Goal: Transaction & Acquisition: Purchase product/service

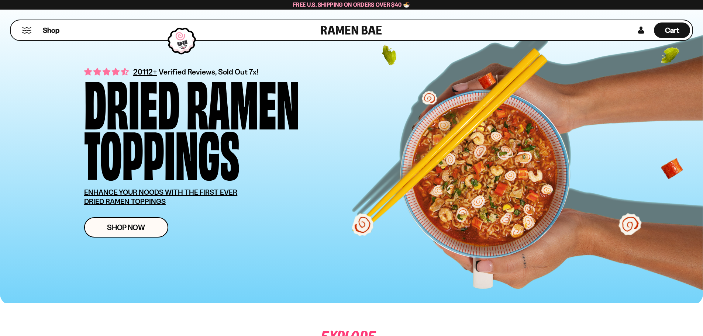
click at [25, 28] on button "Mobile Menu Trigger" at bounding box center [27, 30] width 10 height 6
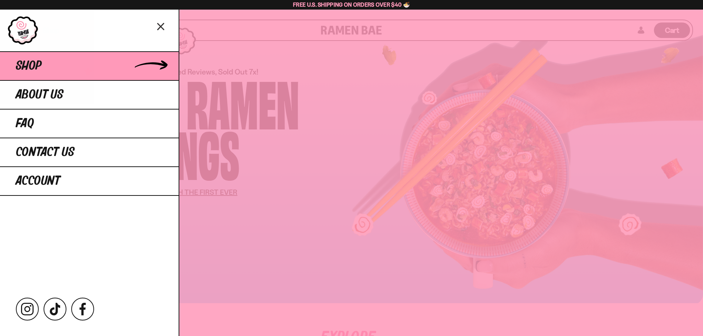
click at [72, 62] on link "Shop" at bounding box center [89, 65] width 179 height 29
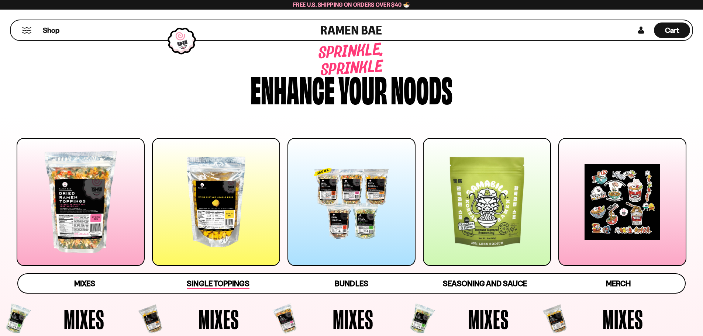
click at [220, 283] on span "Single Toppings" at bounding box center [218, 284] width 62 height 10
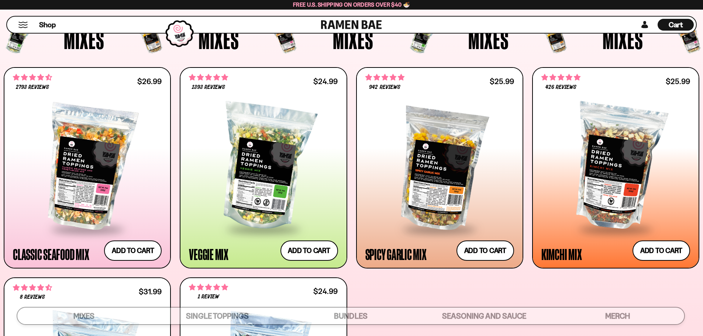
scroll to position [259, 0]
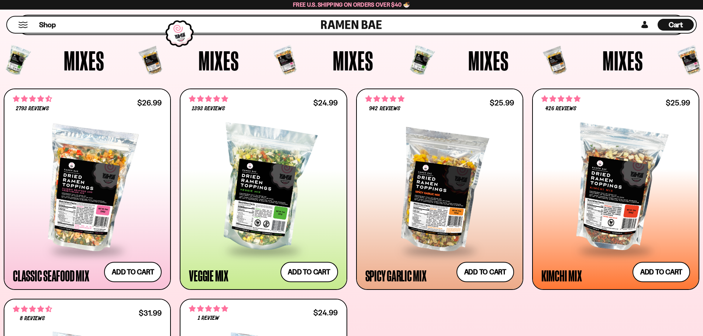
click at [676, 22] on span "Cart" at bounding box center [676, 24] width 14 height 9
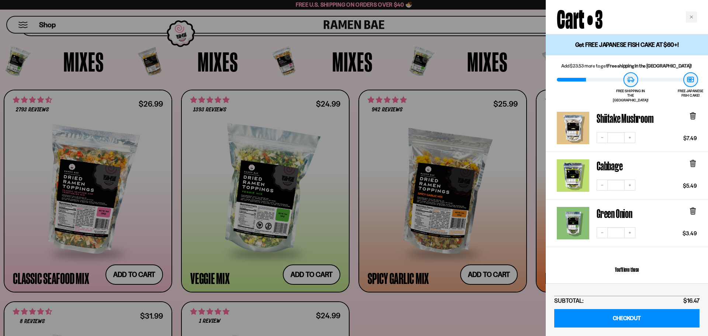
click at [265, 77] on div at bounding box center [354, 168] width 708 height 336
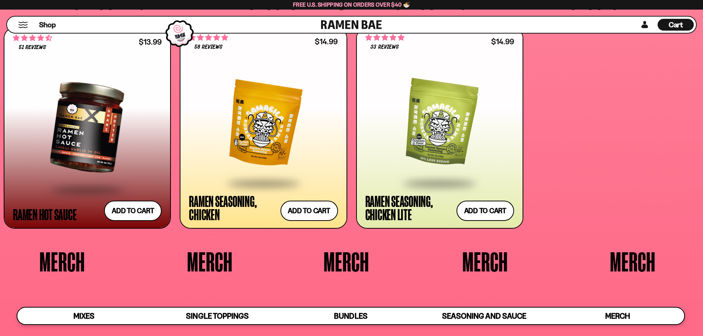
scroll to position [2177, 0]
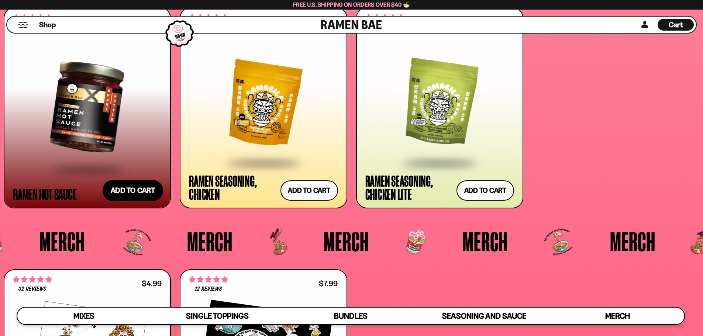
click at [143, 192] on button "Add to cart Add — Regular price $13.99 Regular price Sale price $13.99 Unit pri…" at bounding box center [133, 190] width 61 height 21
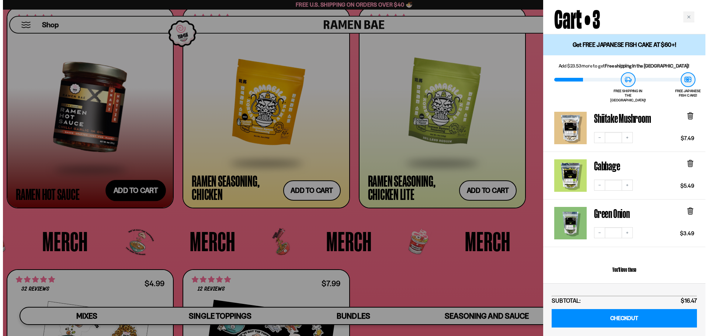
scroll to position [2192, 0]
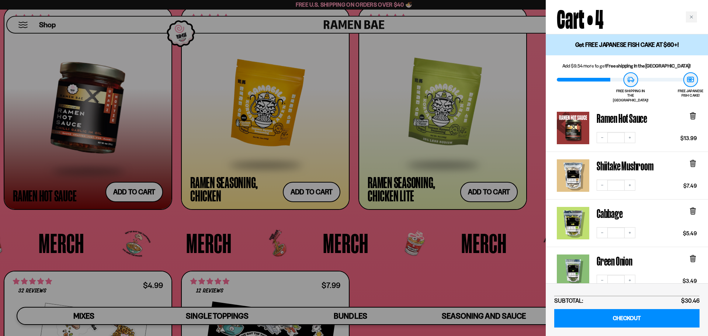
click at [532, 221] on div at bounding box center [354, 168] width 708 height 336
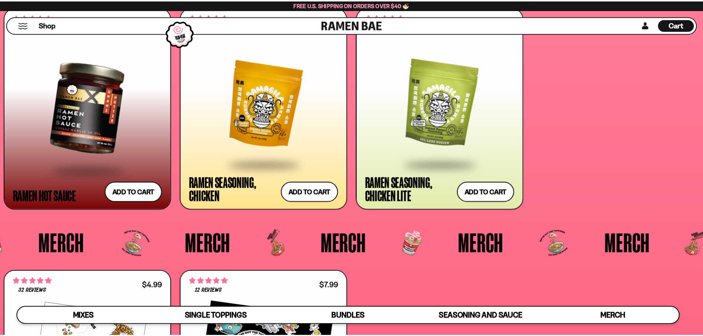
scroll to position [2177, 0]
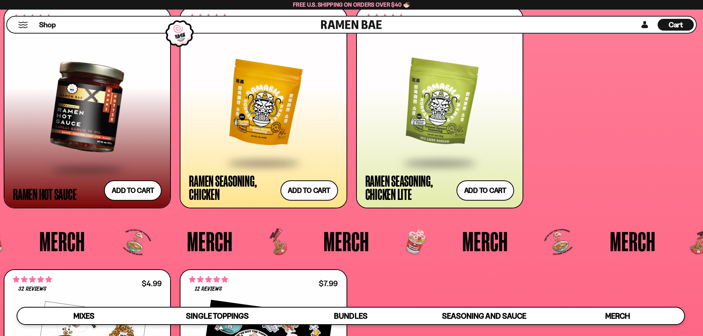
click at [679, 24] on span "Cart" at bounding box center [676, 24] width 14 height 9
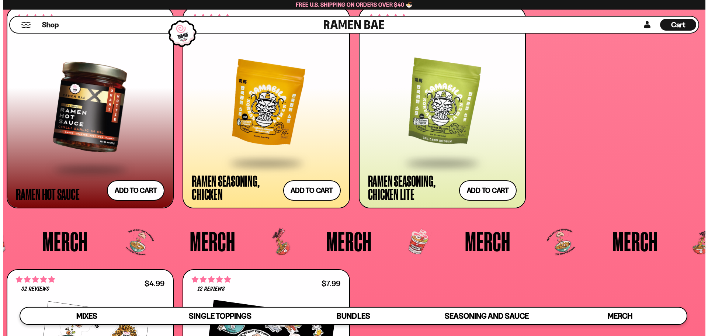
scroll to position [2192, 0]
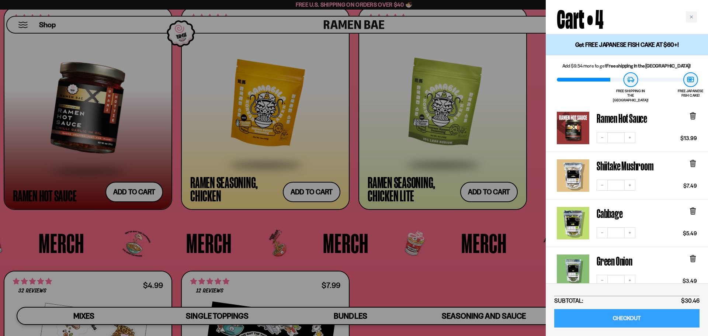
click at [618, 318] on link "CHECKOUT" at bounding box center [627, 318] width 145 height 19
